Goal: Task Accomplishment & Management: Use online tool/utility

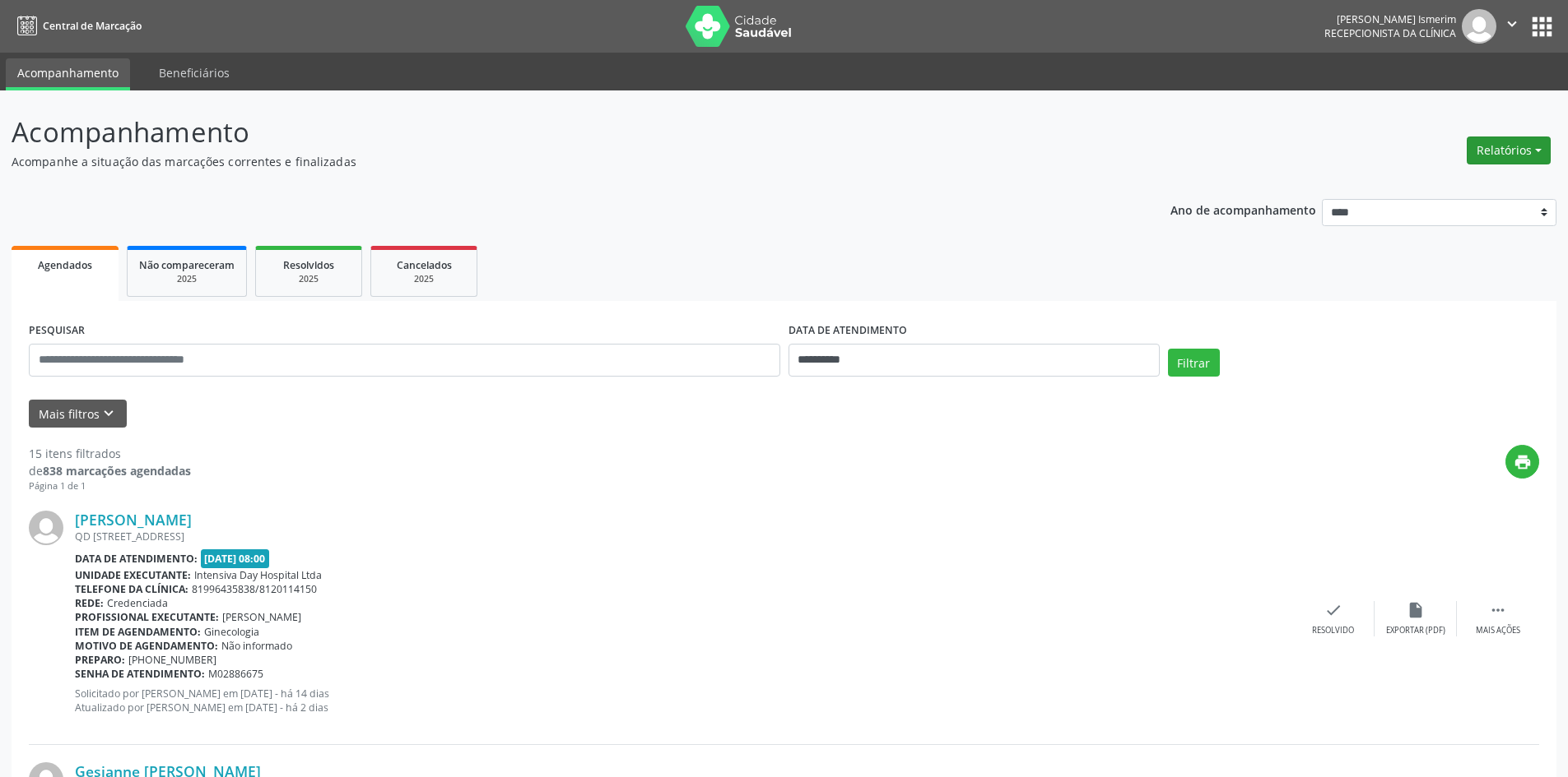
click at [1520, 144] on button "Relatórios" at bounding box center [1508, 151] width 84 height 28
click at [1444, 182] on link "Agendamentos" at bounding box center [1462, 185] width 177 height 23
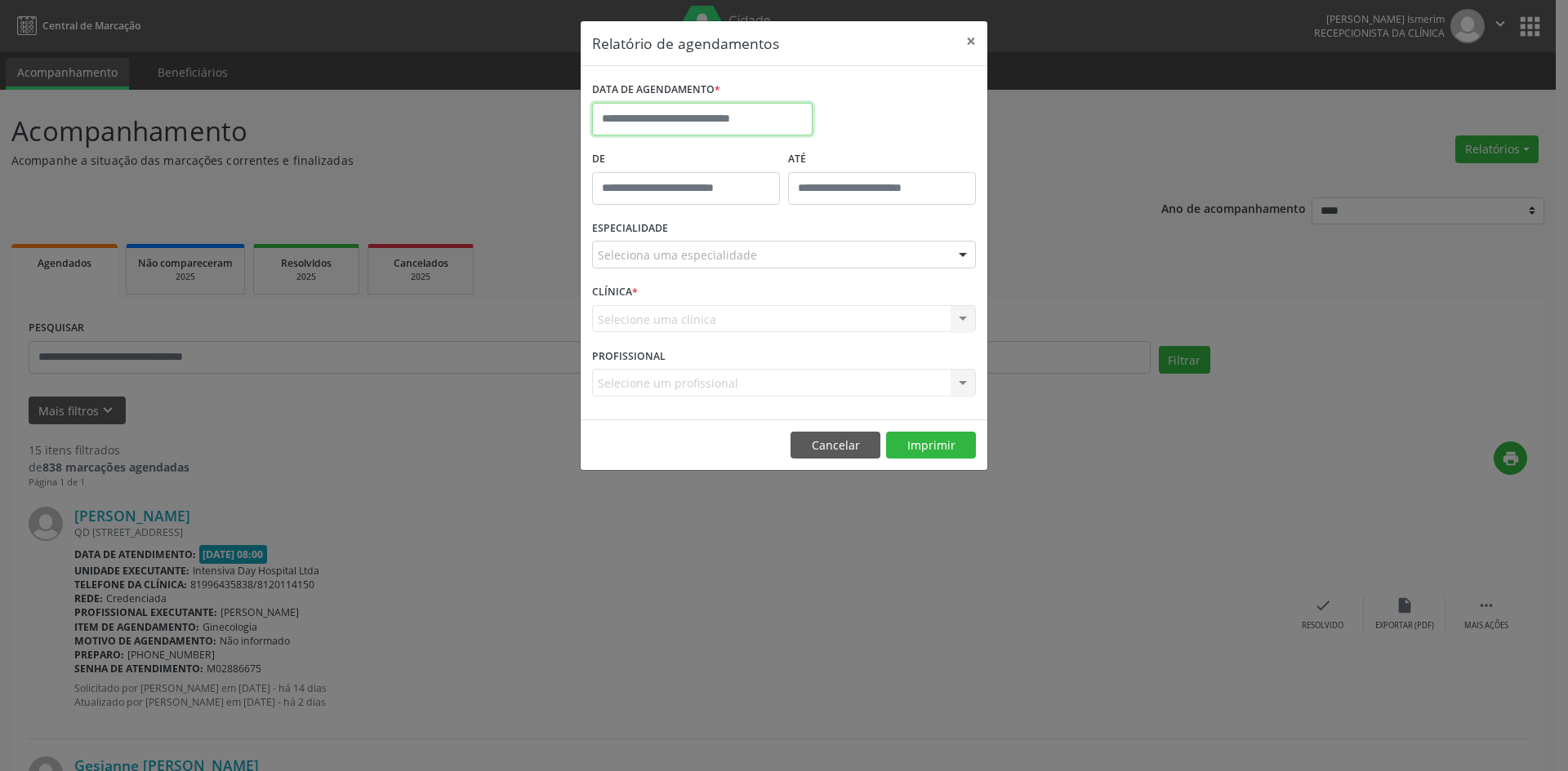
click at [739, 111] on input "text" at bounding box center [702, 119] width 220 height 33
click at [676, 244] on span "9" at bounding box center [681, 237] width 32 height 32
type input "**********"
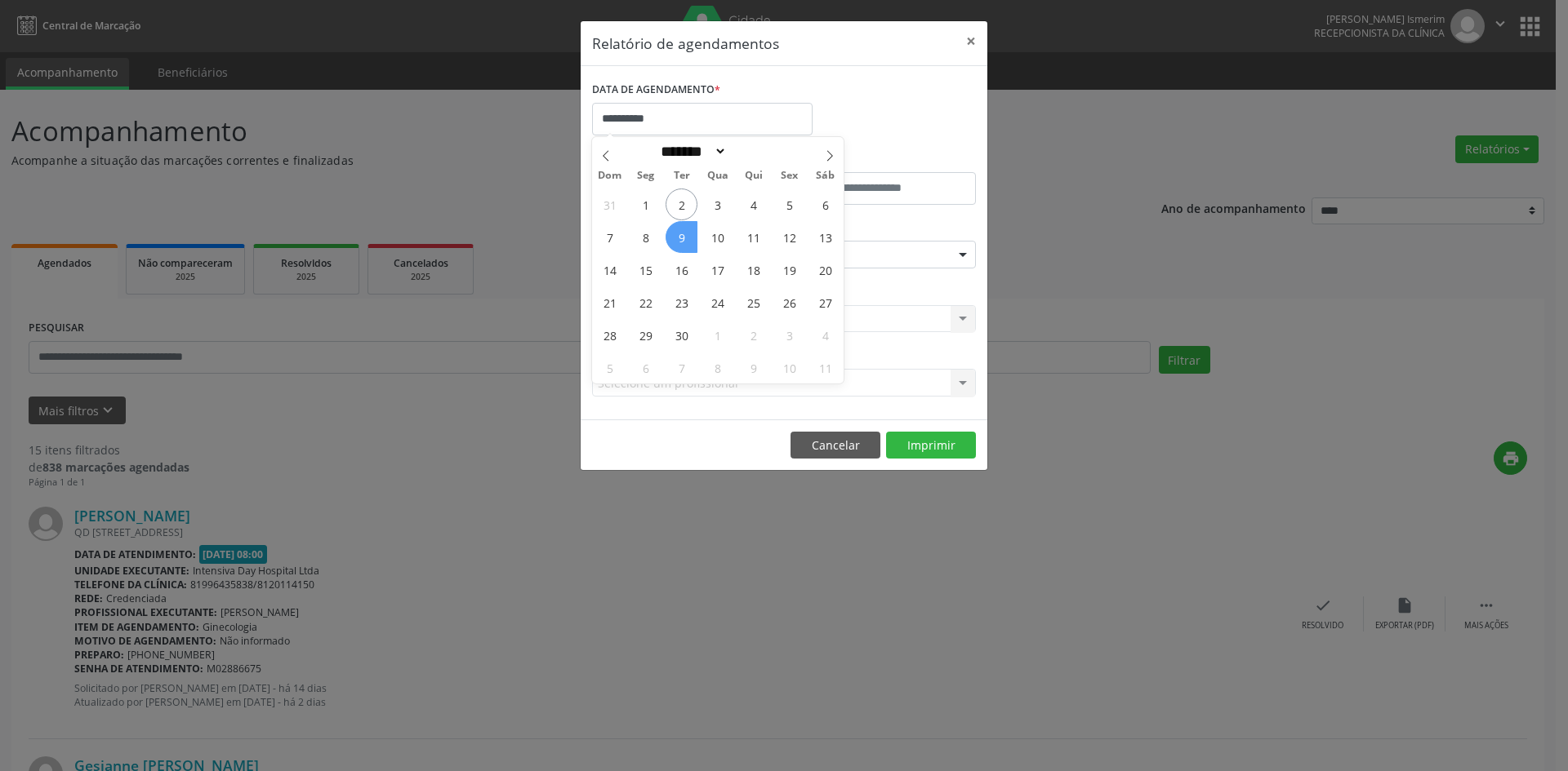
click at [679, 242] on span "9" at bounding box center [681, 237] width 32 height 32
click at [679, 242] on div "Seleciona uma especialidade" at bounding box center [784, 255] width 384 height 28
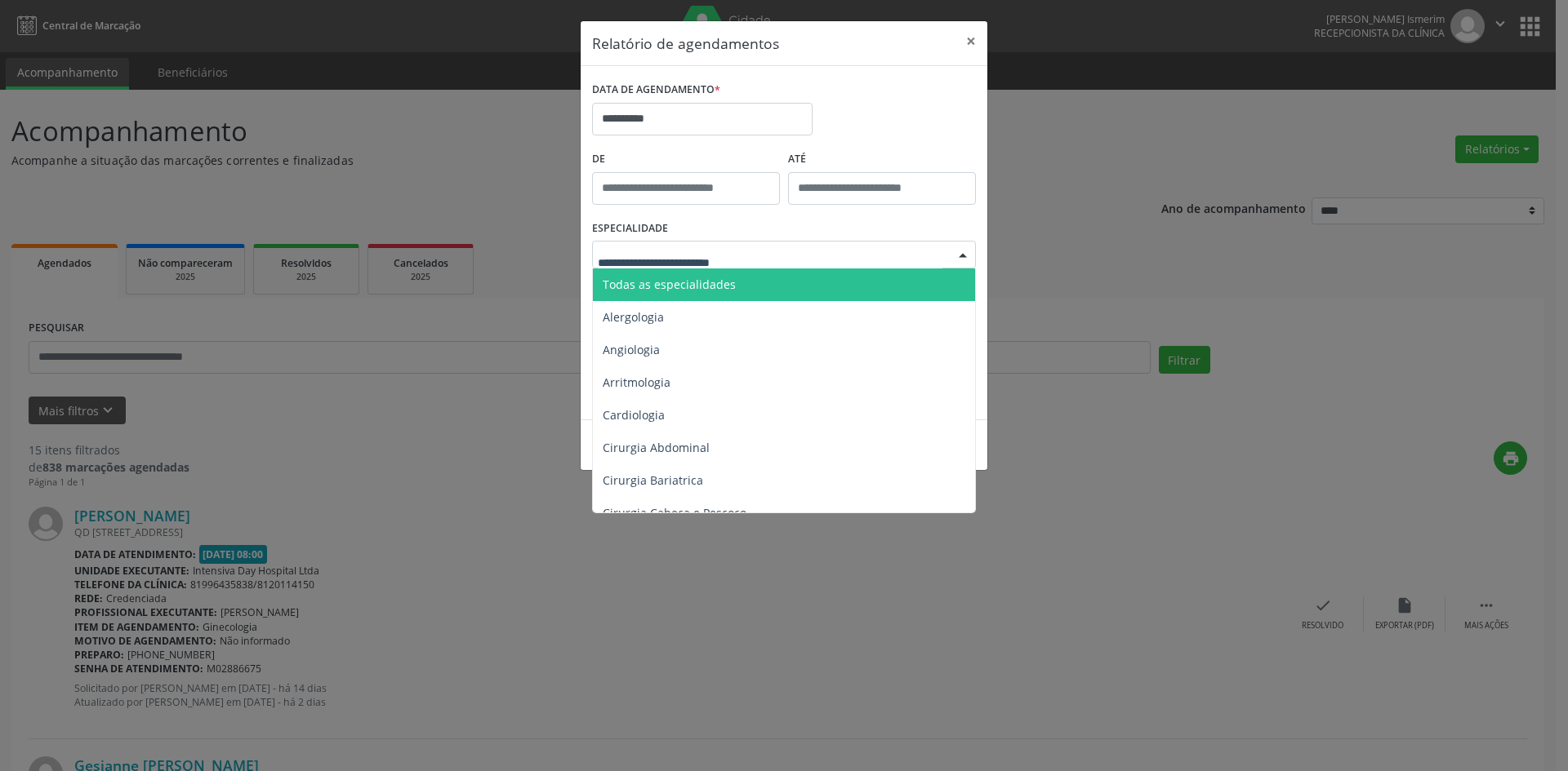
click at [820, 279] on span "Todas as especialidades" at bounding box center [785, 284] width 385 height 33
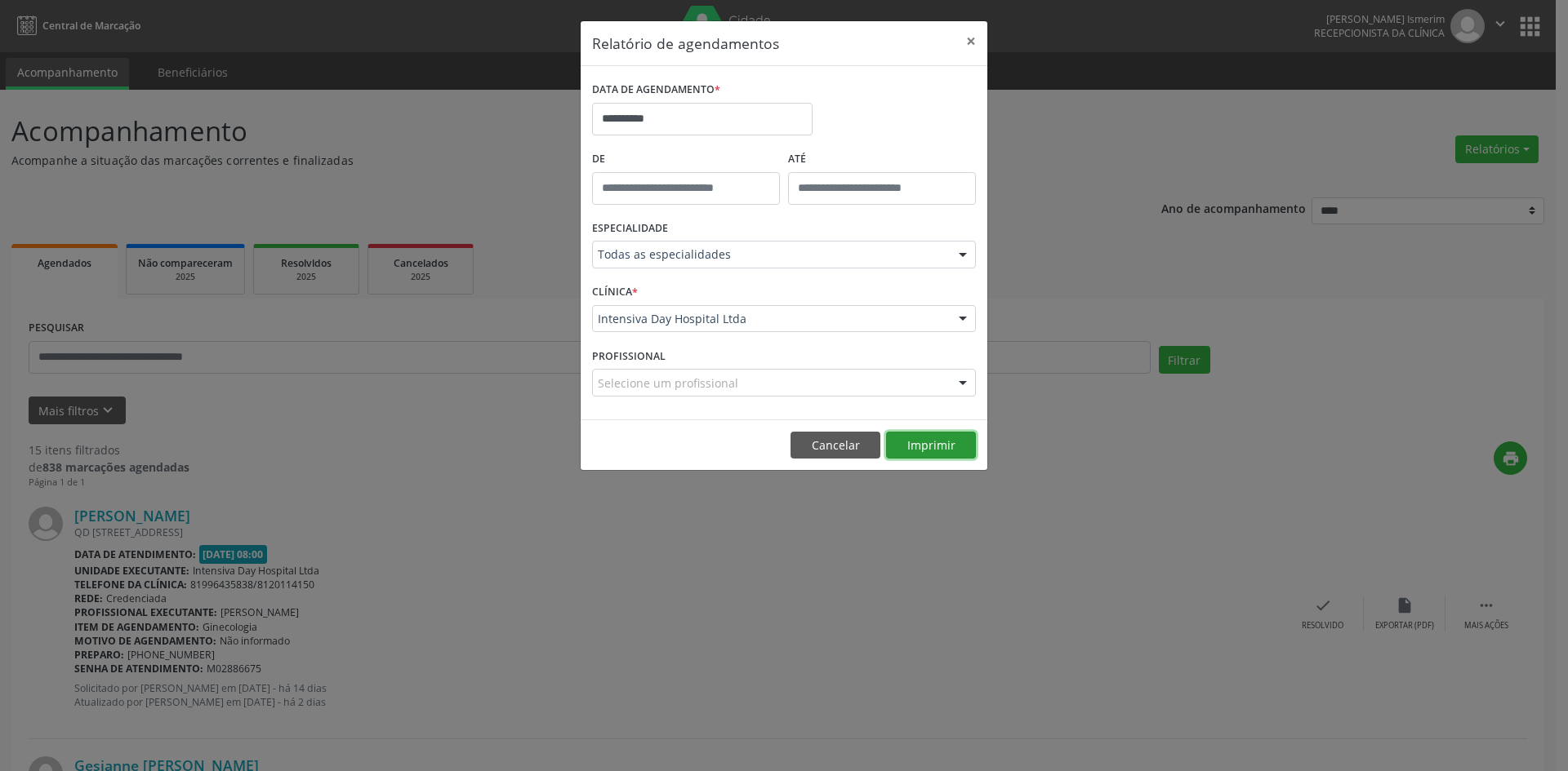
click at [935, 440] on button "Imprimir" at bounding box center [930, 446] width 90 height 28
